Goal: Transaction & Acquisition: Purchase product/service

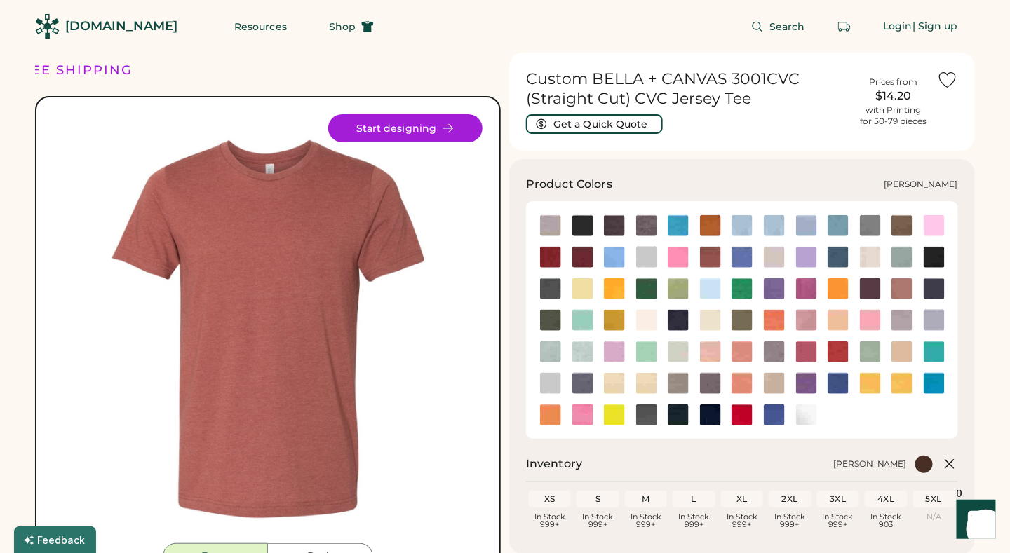
click at [715, 258] on img at bounding box center [710, 257] width 21 height 21
click at [872, 285] on img at bounding box center [870, 288] width 21 height 21
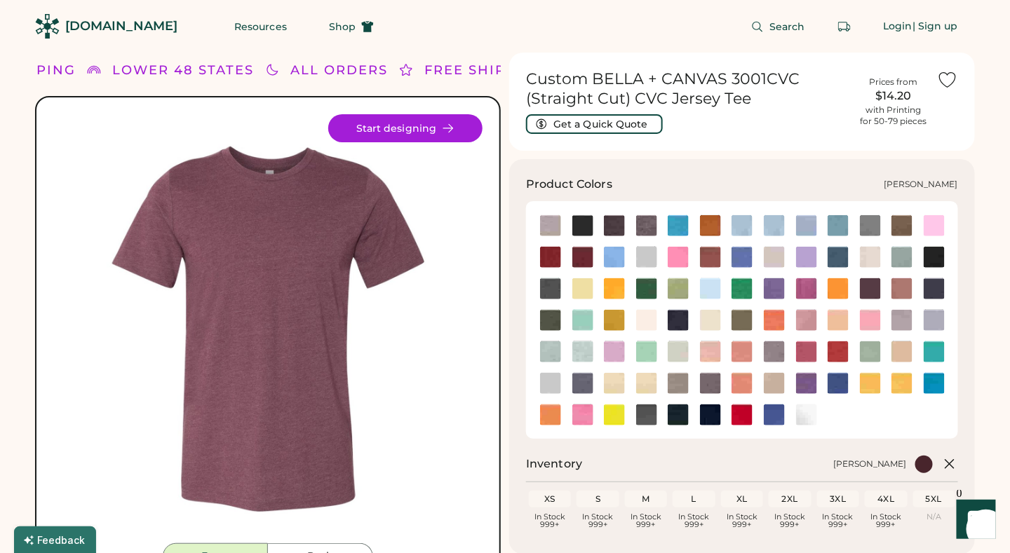
click at [703, 257] on img at bounding box center [710, 257] width 21 height 21
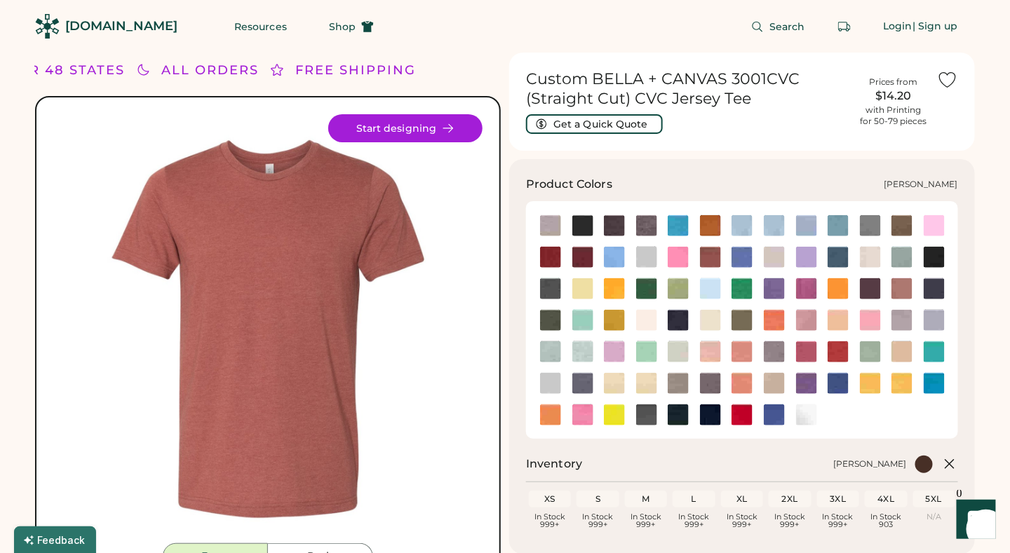
click at [864, 291] on img at bounding box center [870, 288] width 21 height 21
